Goal: Find specific page/section: Find specific page/section

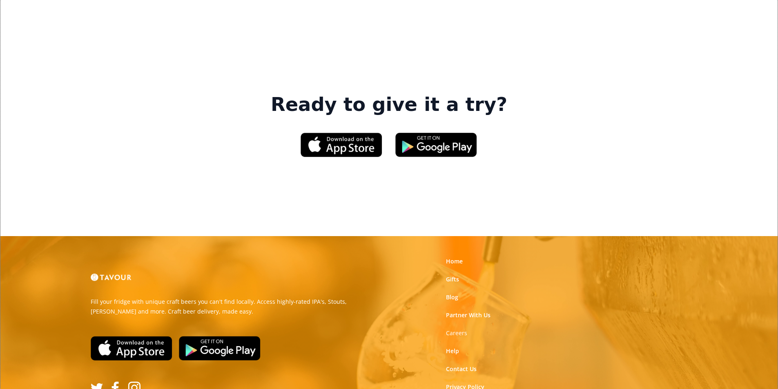
scroll to position [1224, 0]
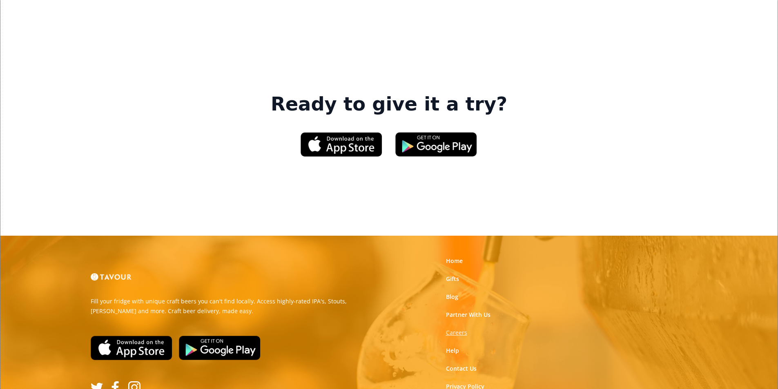
click at [453, 329] on strong "Careers" at bounding box center [456, 333] width 21 height 8
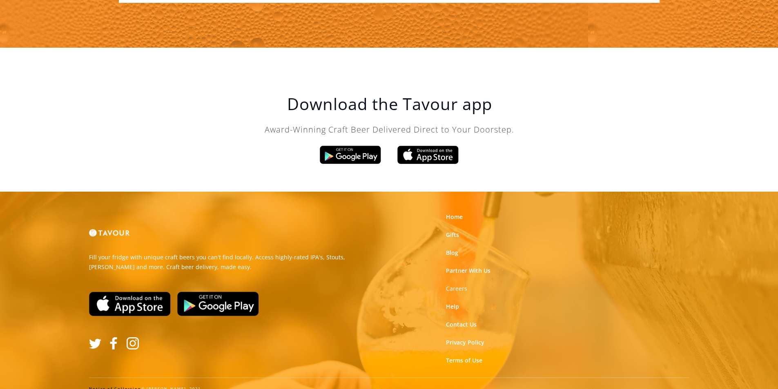
scroll to position [1384, 0]
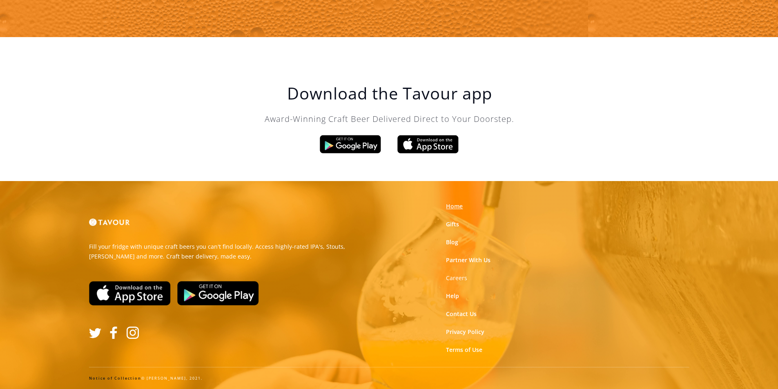
click at [449, 205] on link "Home" at bounding box center [454, 206] width 17 height 8
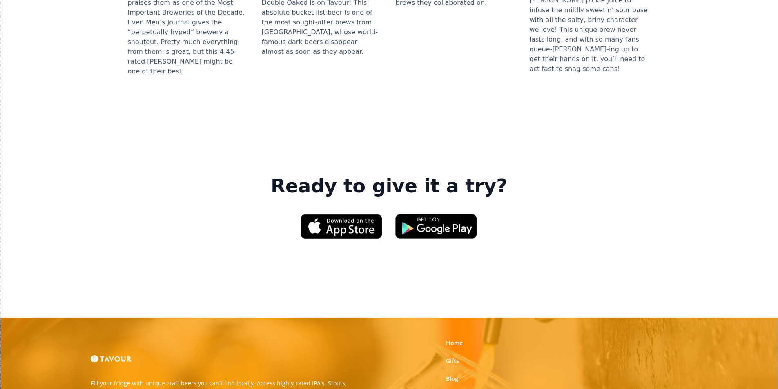
scroll to position [1143, 0]
